Goal: Use online tool/utility: Utilize a website feature to perform a specific function

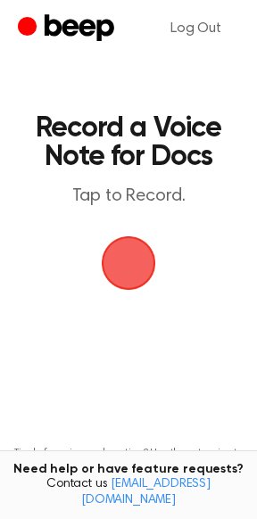
click at [121, 256] on span "button" at bounding box center [128, 263] width 50 height 50
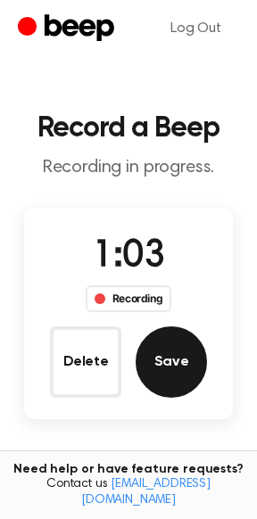
click at [174, 384] on button "Save" at bounding box center [170, 361] width 71 height 71
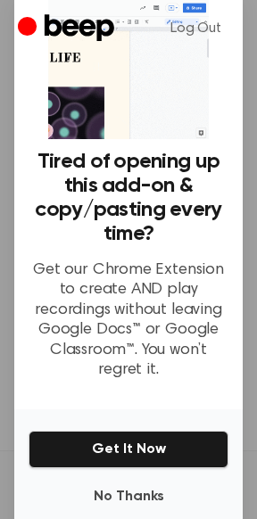
scroll to position [71, 0]
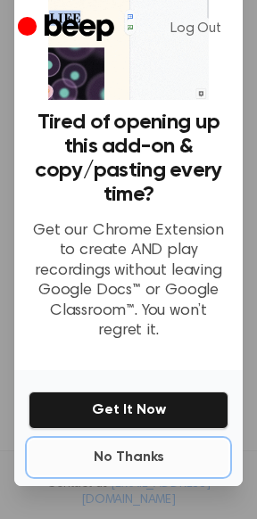
click at [123, 444] on button "No Thanks" at bounding box center [129, 457] width 200 height 36
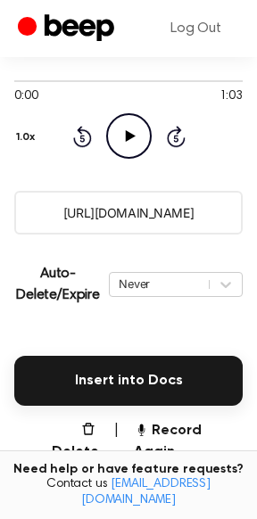
scroll to position [214, 0]
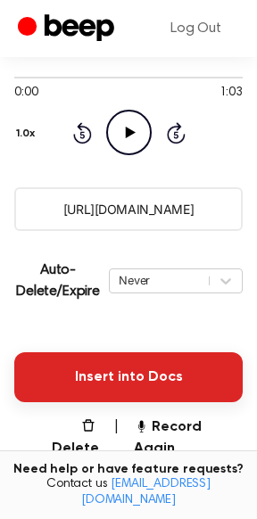
click at [118, 386] on button "Insert into Docs" at bounding box center [128, 377] width 228 height 50
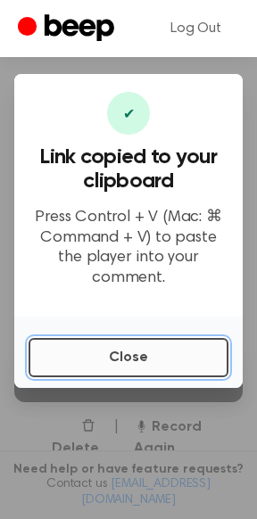
click at [124, 345] on button "Close" at bounding box center [129, 357] width 200 height 39
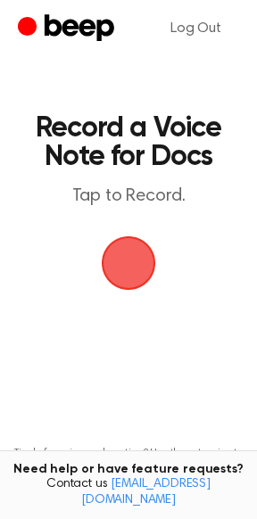
drag, startPoint x: 145, startPoint y: 256, endPoint x: 154, endPoint y: 255, distance: 9.0
click at [146, 256] on span "button" at bounding box center [128, 263] width 50 height 50
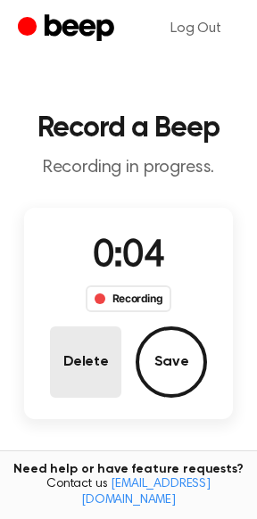
click at [88, 354] on button "Delete" at bounding box center [85, 361] width 71 height 71
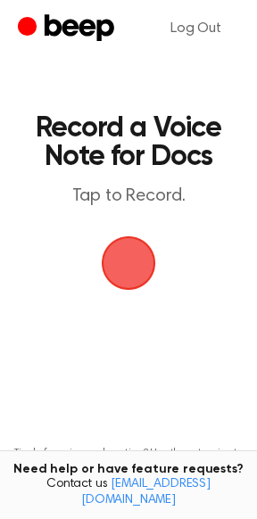
click at [136, 252] on span "button" at bounding box center [128, 263] width 50 height 50
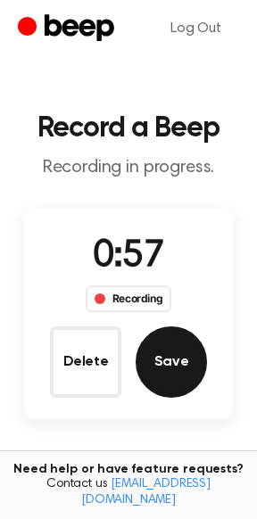
click at [166, 351] on button "Save" at bounding box center [170, 361] width 71 height 71
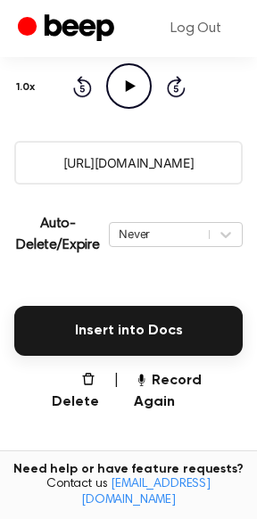
scroll to position [285, 0]
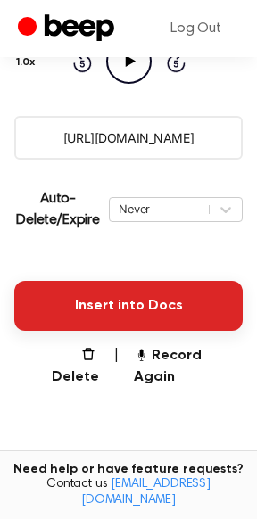
click at [121, 299] on button "Insert into Docs" at bounding box center [128, 306] width 228 height 50
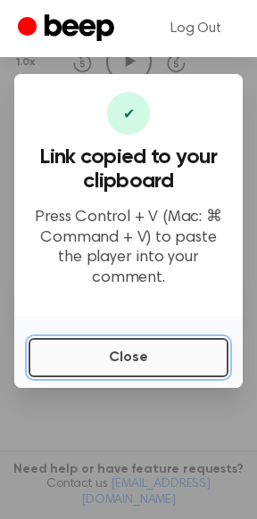
click at [80, 345] on button "Close" at bounding box center [129, 357] width 200 height 39
